Goal: Task Accomplishment & Management: Use online tool/utility

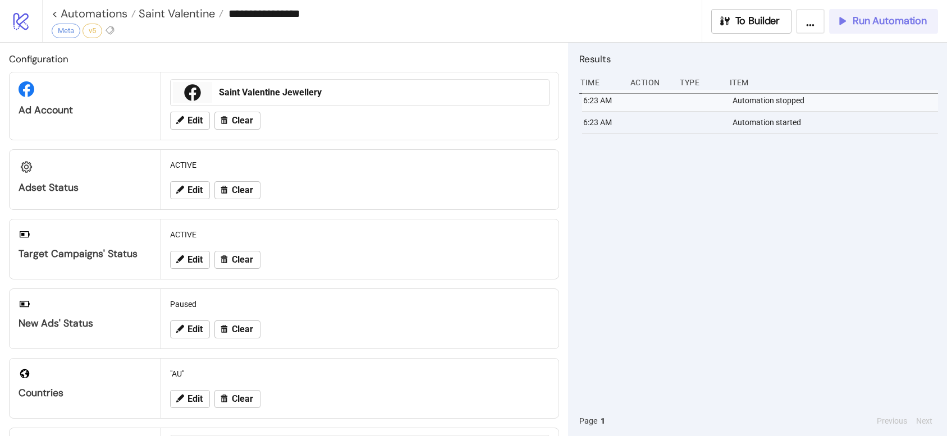
click at [870, 23] on span "Run Automation" at bounding box center [890, 21] width 74 height 13
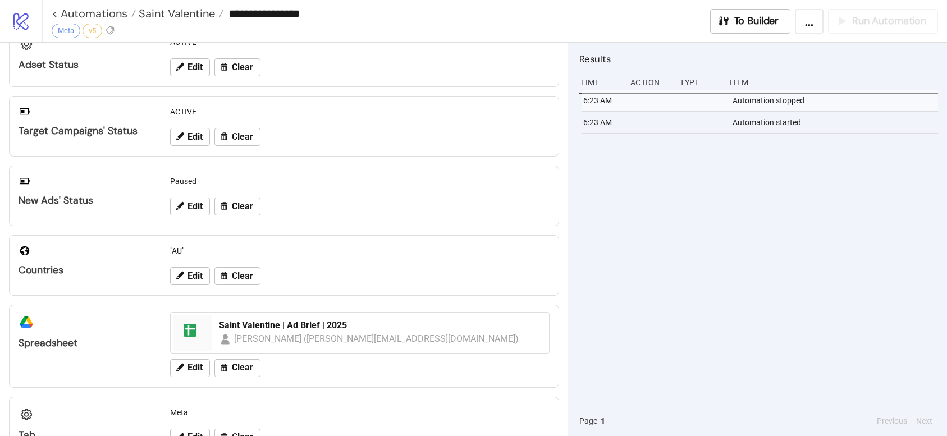
scroll to position [162, 0]
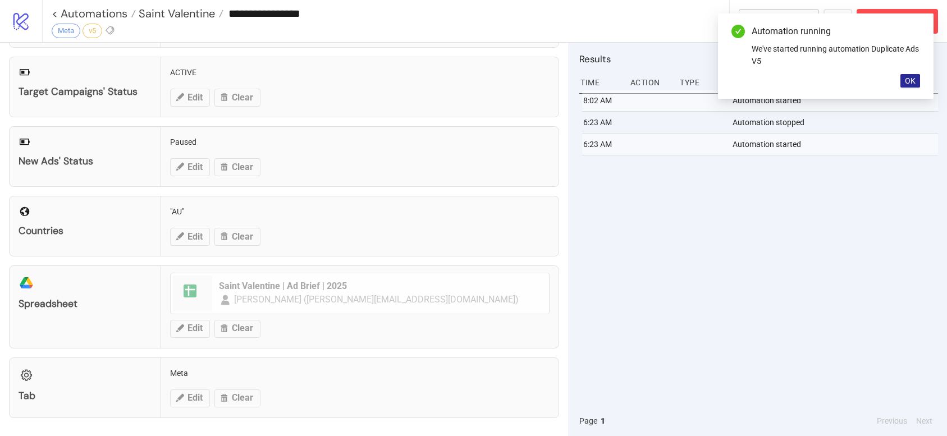
click at [914, 85] on span "OK" at bounding box center [910, 80] width 11 height 9
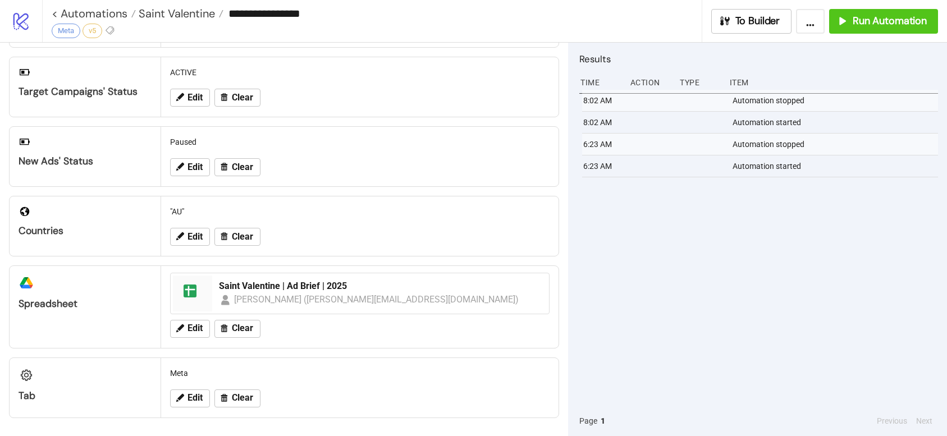
click at [882, 283] on div "8:02 AM Automation stopped 8:02 AM Automation started 6:23 AM Automation stoppe…" at bounding box center [759, 248] width 359 height 316
click at [880, 17] on span "Run Automation" at bounding box center [890, 21] width 74 height 13
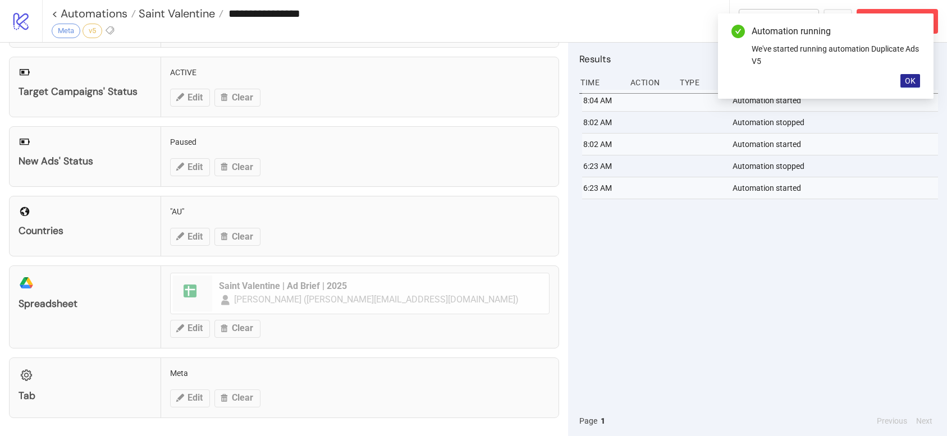
click at [918, 77] on button "OK" at bounding box center [911, 80] width 20 height 13
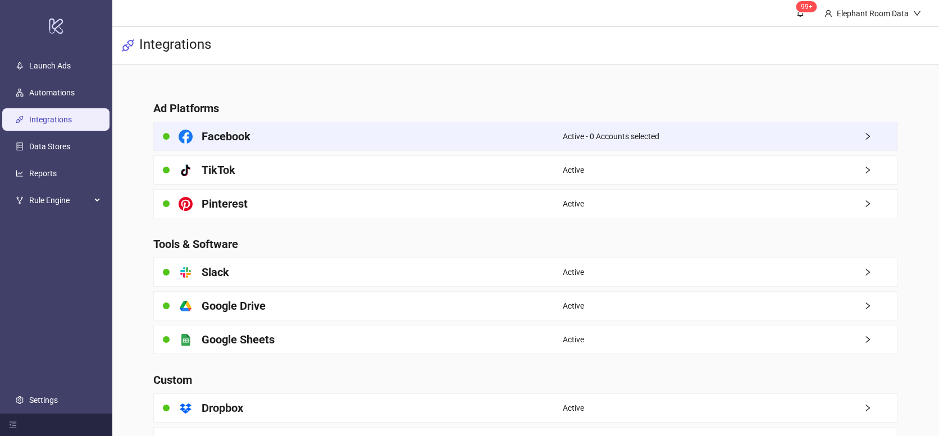
click at [714, 129] on div "Active - 0 Accounts selected" at bounding box center [730, 136] width 335 height 28
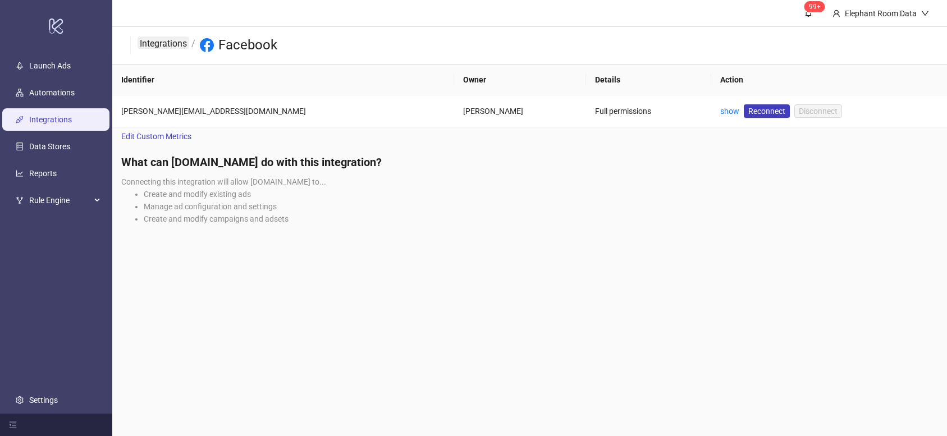
click at [147, 42] on link "Integrations" at bounding box center [164, 43] width 52 height 12
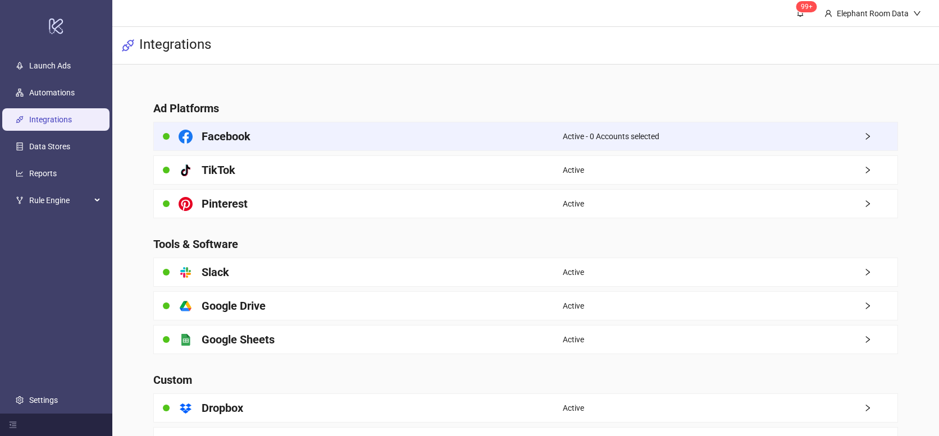
click at [659, 142] on span "Active - 0 Accounts selected" at bounding box center [611, 136] width 97 height 12
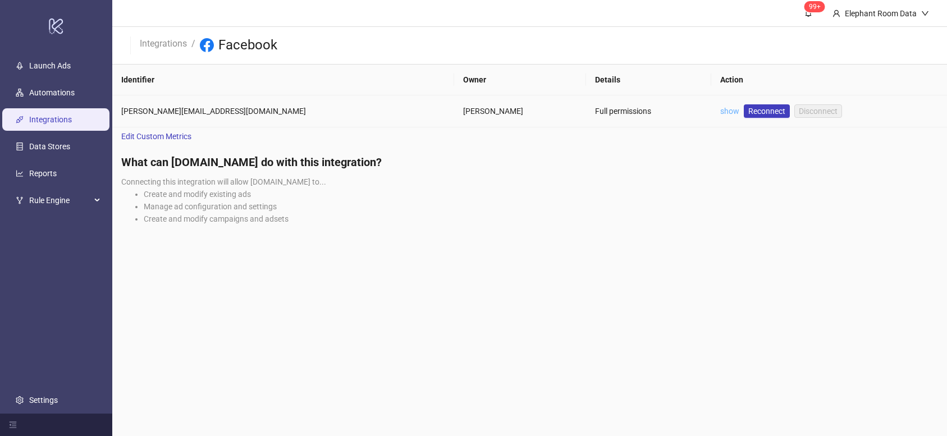
click at [721, 112] on link "show" at bounding box center [730, 111] width 19 height 9
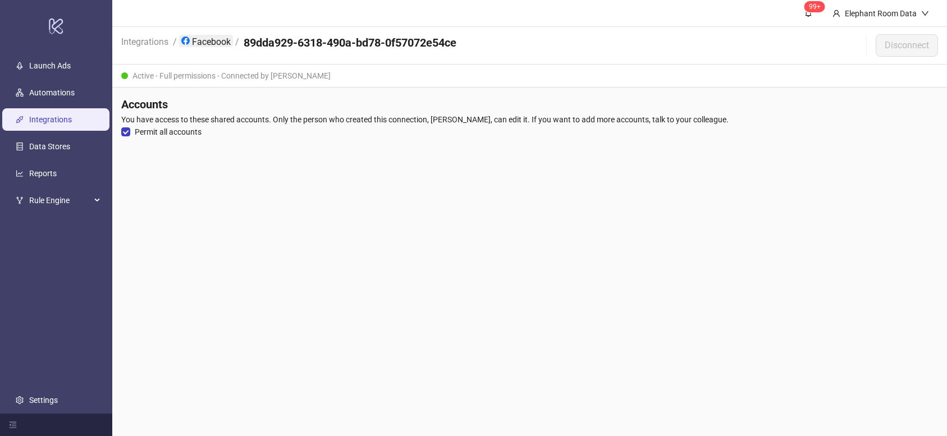
click at [212, 45] on link "Facebook" at bounding box center [206, 41] width 54 height 12
